Goal: Book appointment/travel/reservation

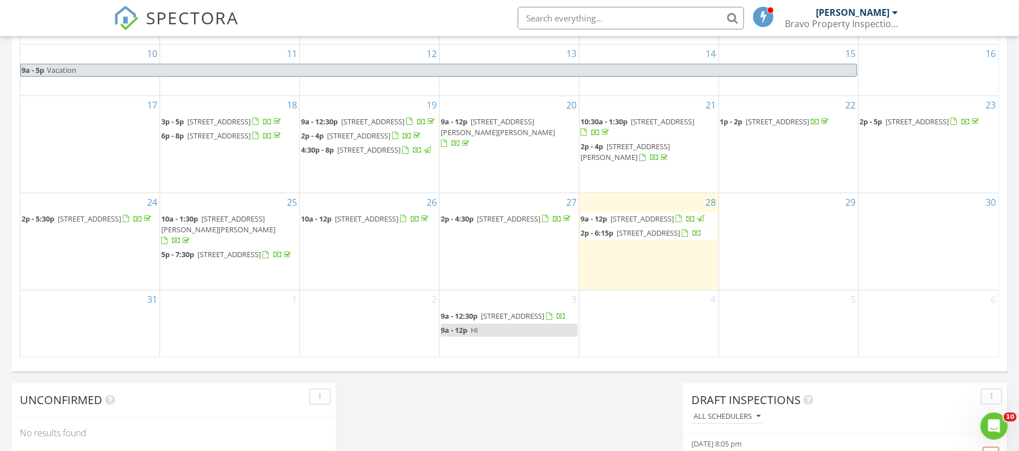
scroll to position [754, 0]
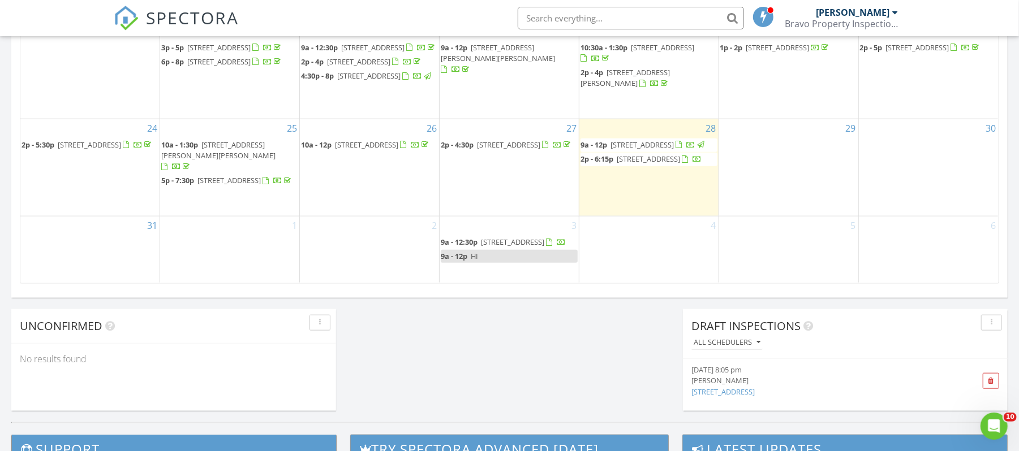
click at [561, 263] on link "9a - 12p HI" at bounding box center [509, 256] width 137 height 13
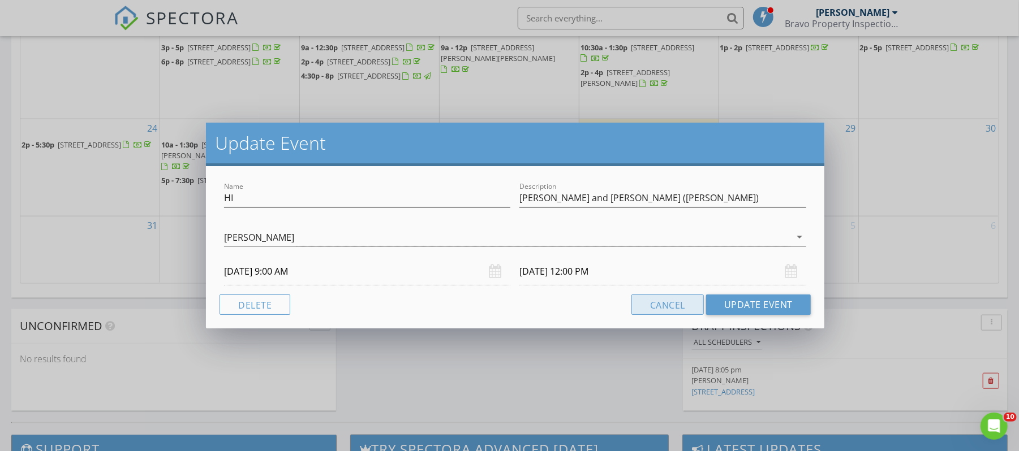
click at [674, 308] on button "Cancel" at bounding box center [667, 305] width 72 height 20
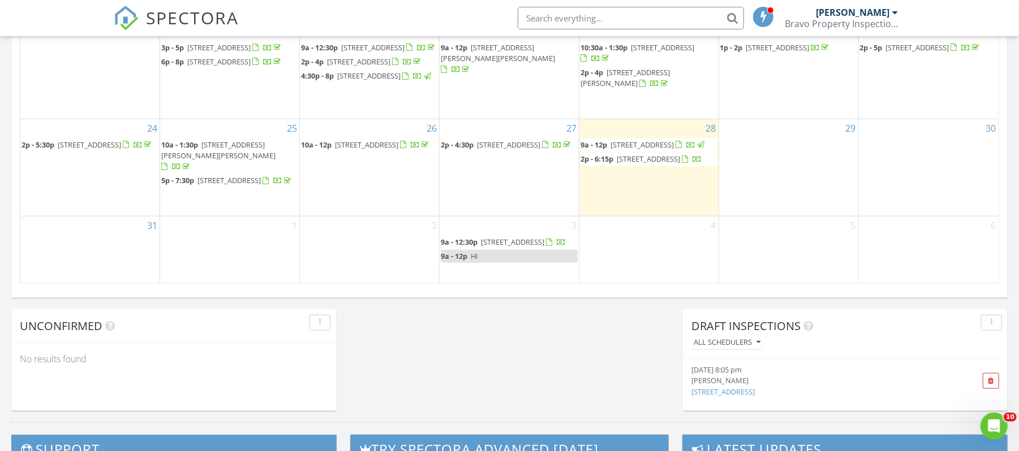
click at [490, 263] on link "9a - 12p HI" at bounding box center [509, 256] width 137 height 13
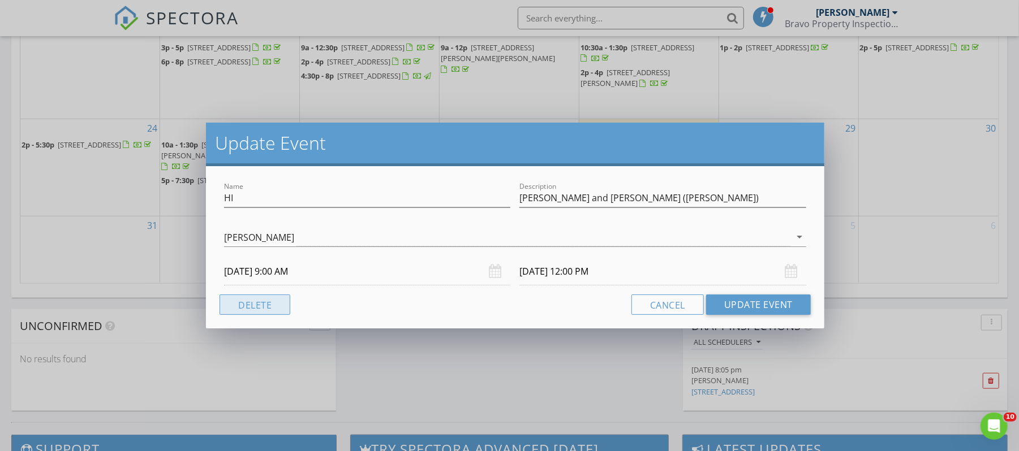
drag, startPoint x: 250, startPoint y: 308, endPoint x: 295, endPoint y: 286, distance: 49.8
click at [251, 307] on button "Delete" at bounding box center [254, 305] width 71 height 20
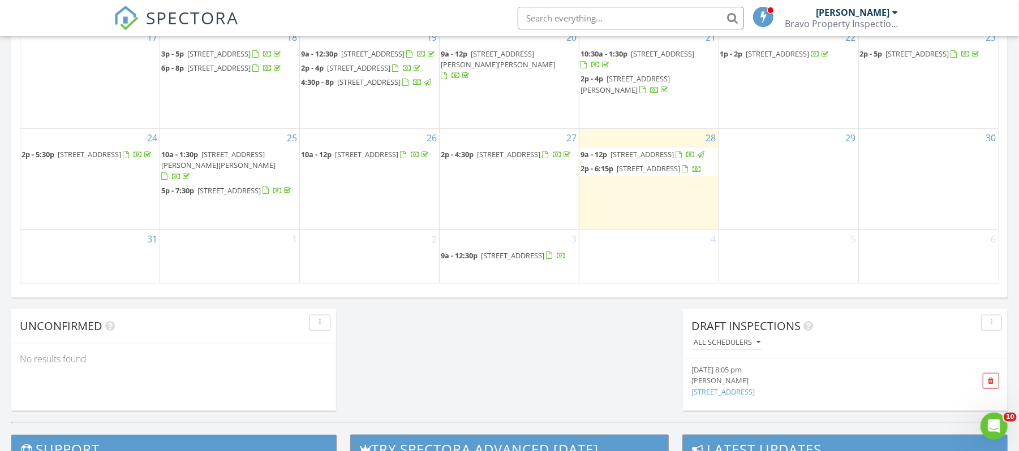
click at [394, 251] on div "2" at bounding box center [369, 256] width 139 height 53
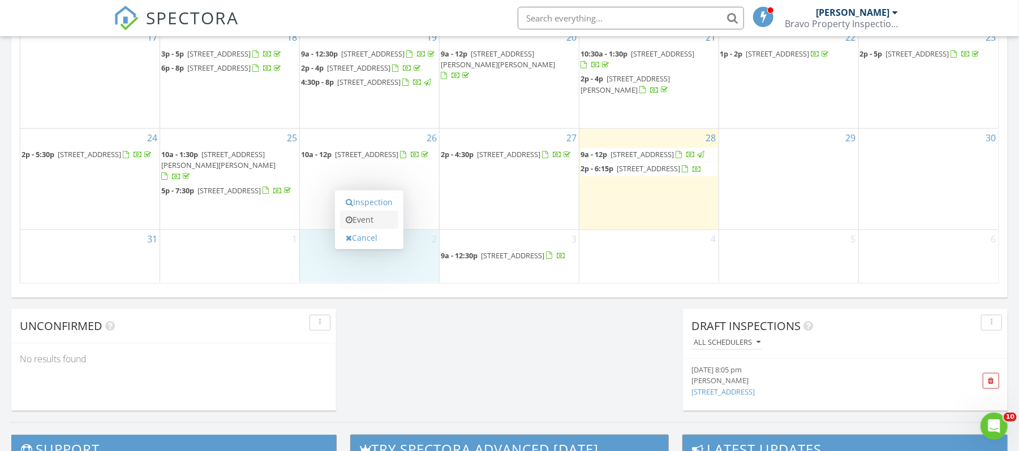
click at [398, 222] on link "Event" at bounding box center [369, 220] width 58 height 18
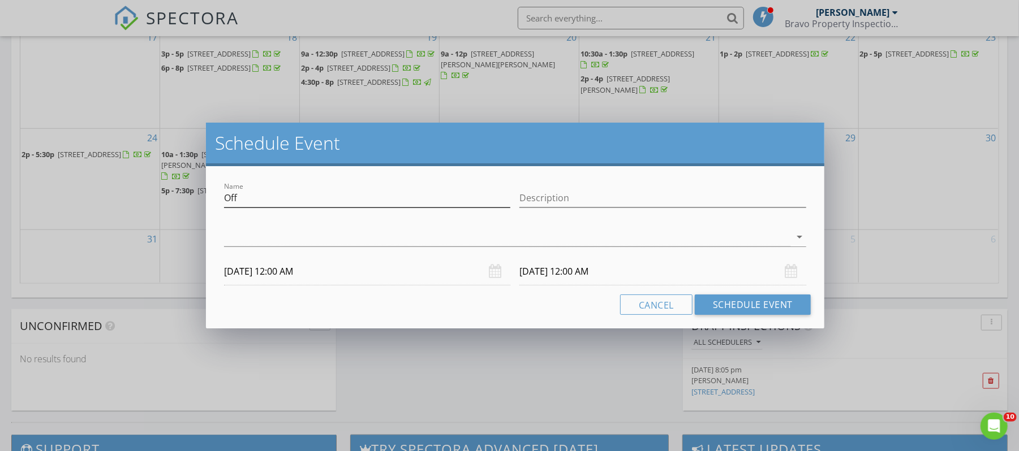
drag, startPoint x: 286, startPoint y: 209, endPoint x: 277, endPoint y: 202, distance: 10.9
click at [282, 206] on div "Name Off" at bounding box center [367, 204] width 286 height 30
drag, startPoint x: 270, startPoint y: 199, endPoint x: 174, endPoint y: 193, distance: 96.4
click at [177, 193] on div "Schedule Event Name Off Description arrow_drop_down [DATE] 12:00 AM [DATE] 12:0…" at bounding box center [509, 225] width 1019 height 451
type input "HI"
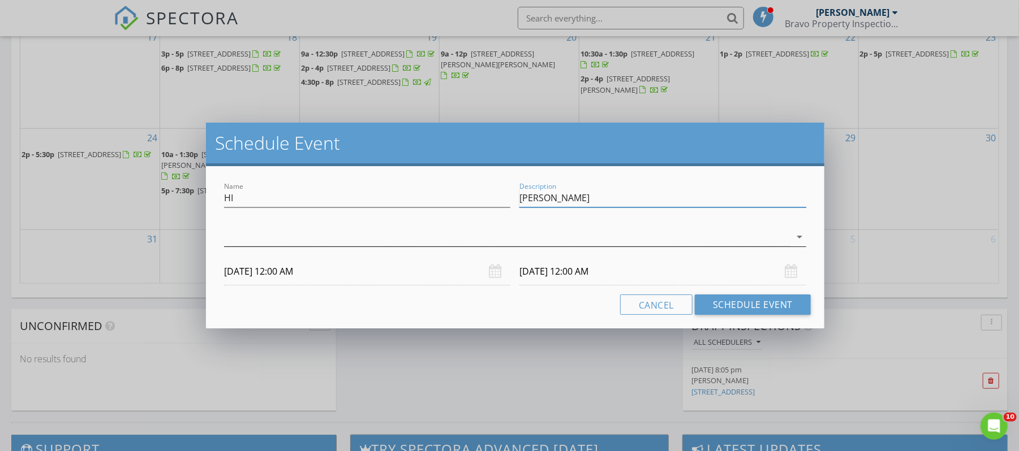
type input "[PERSON_NAME]"
click at [232, 241] on div at bounding box center [507, 237] width 566 height 19
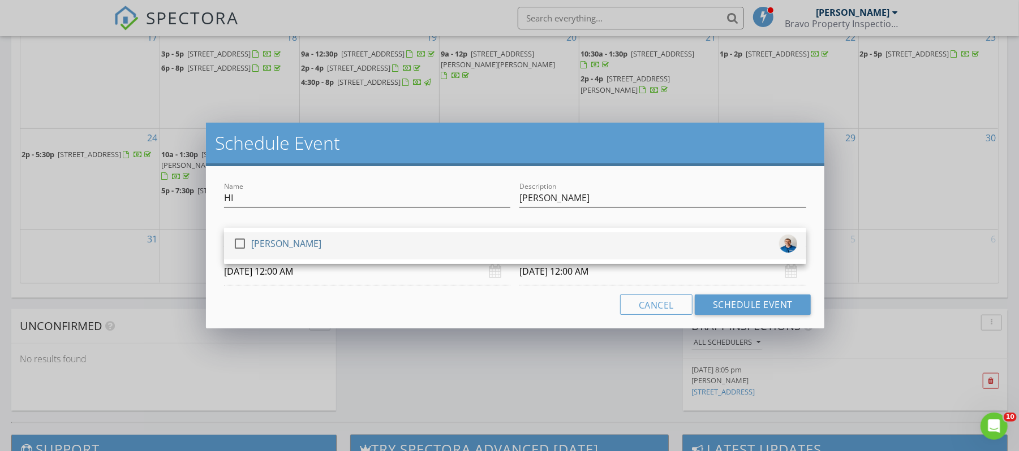
click at [235, 248] on div at bounding box center [239, 243] width 19 height 19
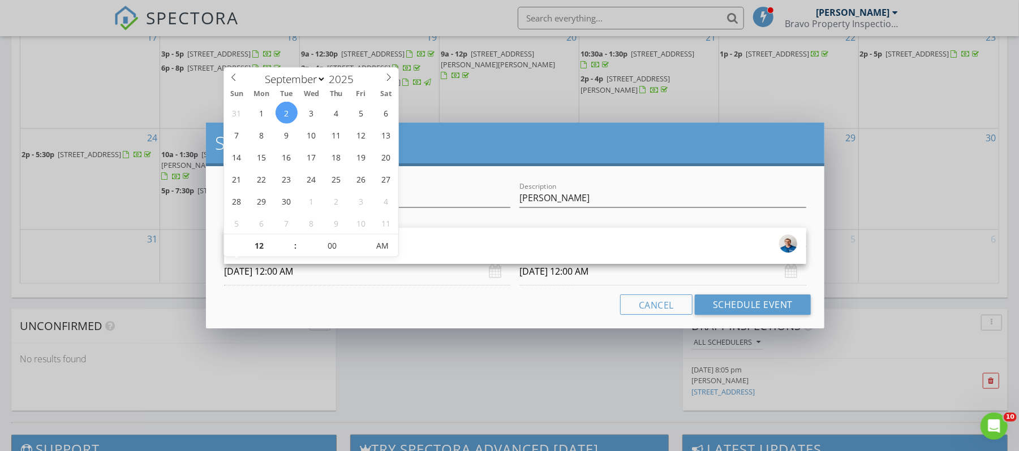
click at [249, 270] on input "[DATE] 12:00 AM" at bounding box center [367, 272] width 286 height 28
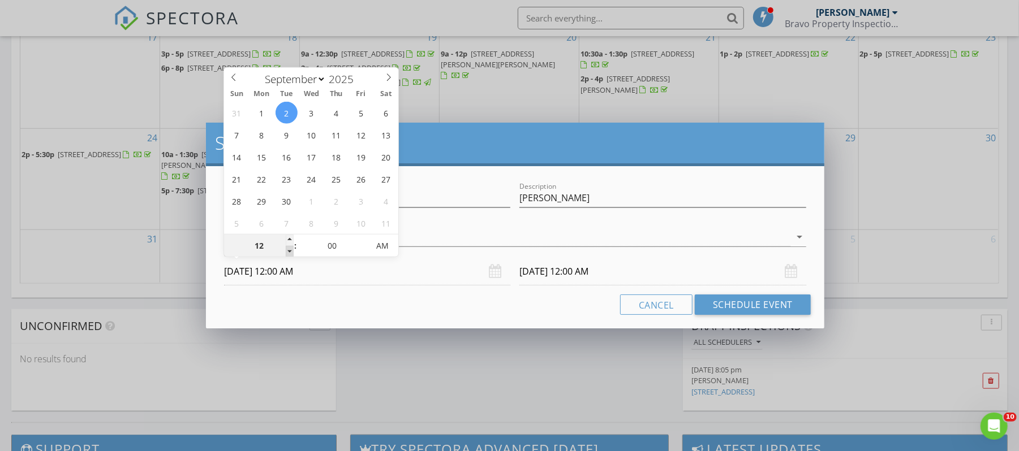
type input "11"
type input "[DATE] 11:00 PM"
click at [290, 252] on span at bounding box center [290, 251] width 8 height 11
type input "10"
type input "[DATE] 10:00 PM"
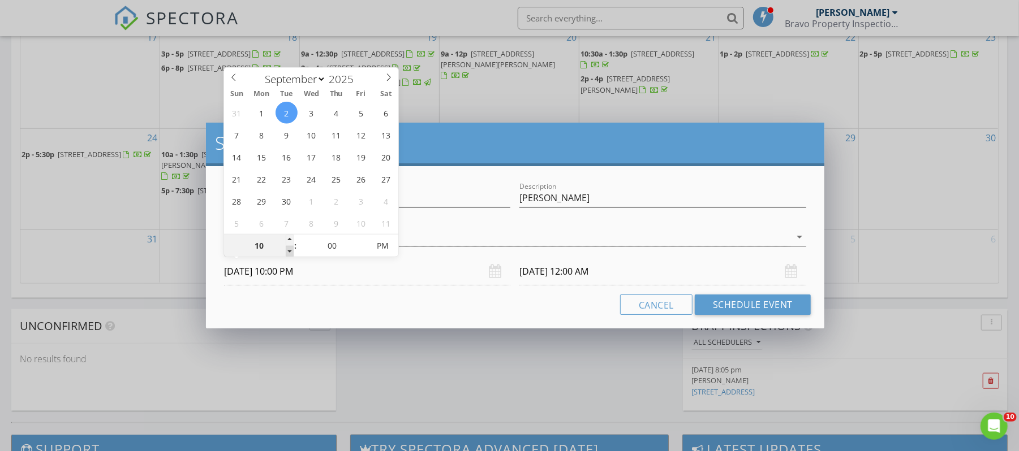
click at [290, 252] on span at bounding box center [290, 251] width 8 height 11
type input "09"
type input "[DATE] 9:00 PM"
click at [290, 252] on span at bounding box center [290, 251] width 8 height 11
type input "08"
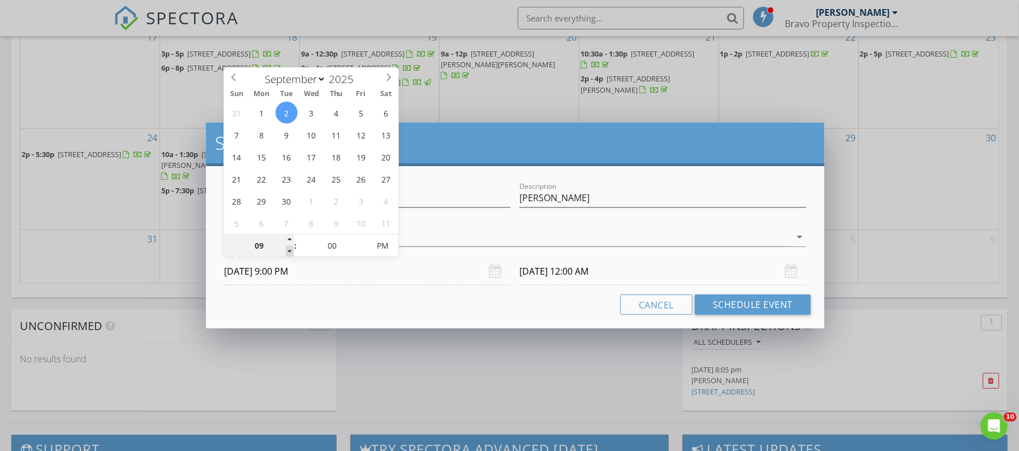
type input "[DATE] 8:00 PM"
click at [290, 252] on span at bounding box center [290, 251] width 8 height 11
type input "[DATE] 8:00 PM"
type input "09"
type input "[DATE] 9:00 PM"
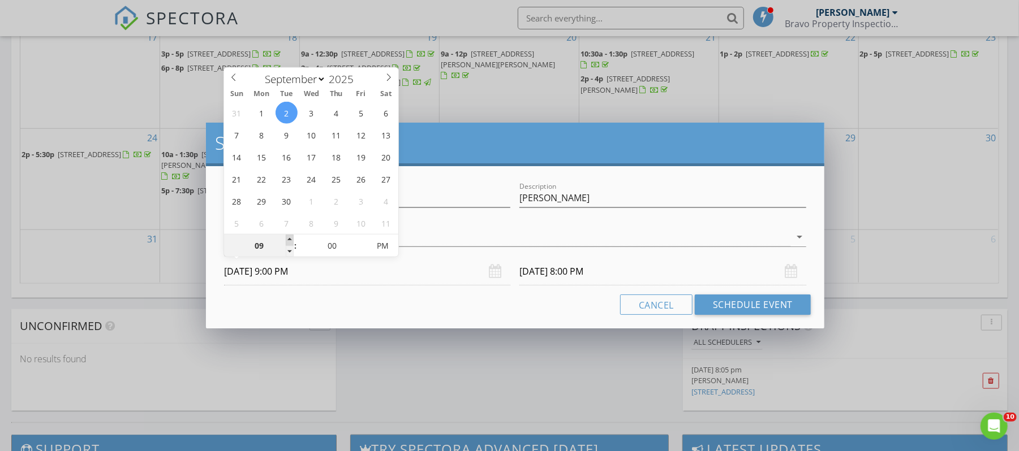
click at [288, 235] on span at bounding box center [290, 240] width 8 height 11
type input "[DATE] 9:00 PM"
type input "[DATE] 9:00 AM"
click at [385, 247] on span "PM" at bounding box center [382, 246] width 31 height 23
click at [602, 268] on input "[DATE] 9:00 AM" at bounding box center [662, 272] width 286 height 28
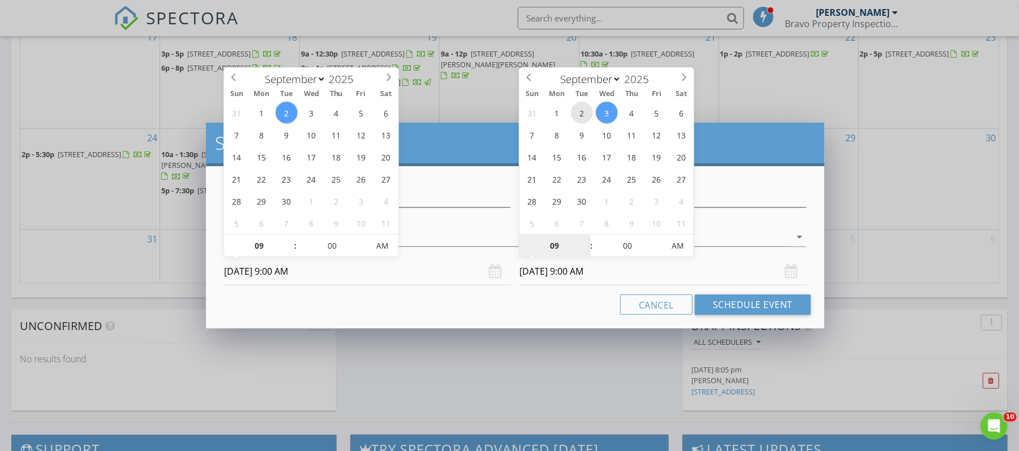
type input "[DATE] 9:00 AM"
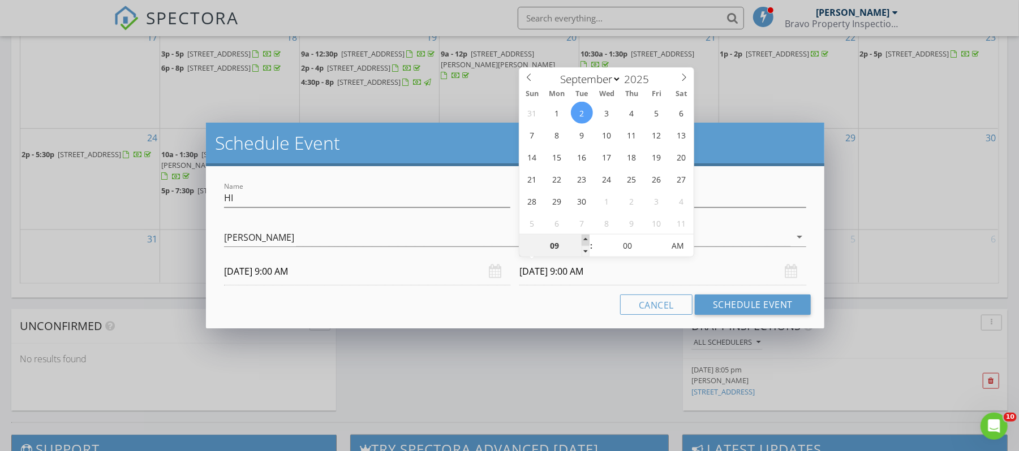
type input "10"
type input "[DATE] 10:00 AM"
click at [587, 238] on span at bounding box center [586, 240] width 8 height 11
type input "11"
type input "[DATE] 11:00 AM"
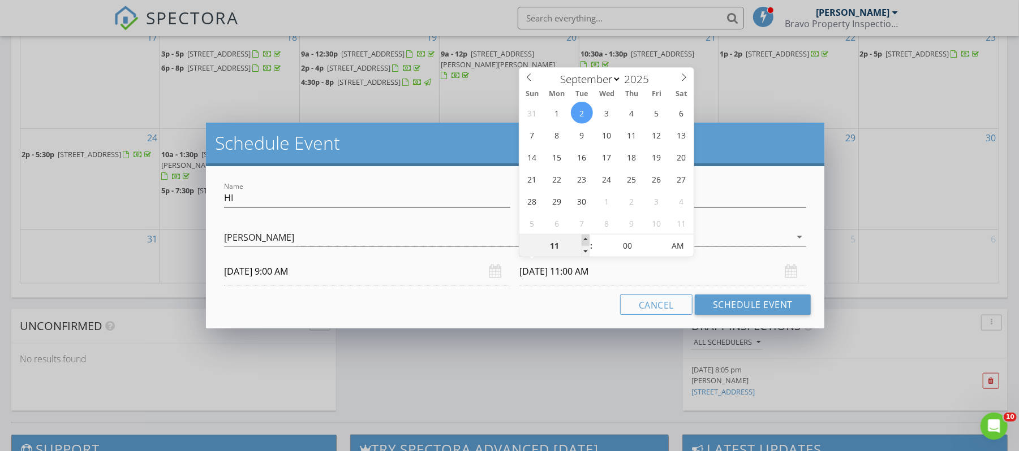
click at [587, 238] on span at bounding box center [586, 240] width 8 height 11
type input "12"
type input "[DATE] 12:00 PM"
click at [587, 238] on span at bounding box center [586, 240] width 8 height 11
click at [752, 308] on button "Schedule Event" at bounding box center [753, 305] width 116 height 20
